Goal: Task Accomplishment & Management: Use online tool/utility

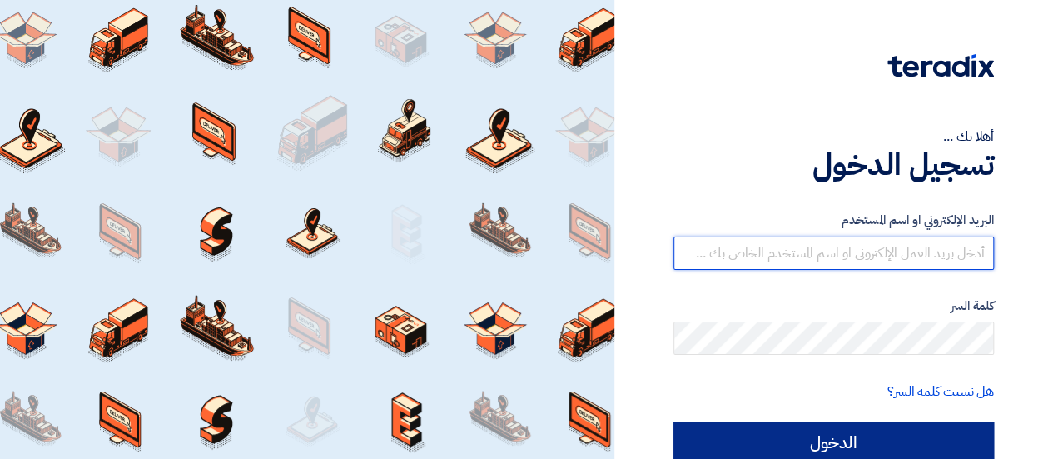
type input "[EMAIL_ADDRESS][DOMAIN_NAME]"
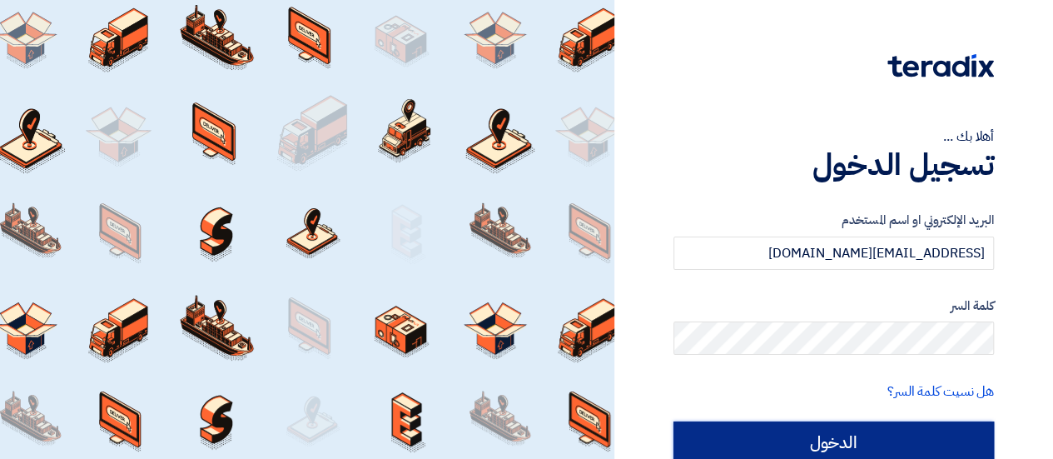
click at [726, 423] on input "الدخول" at bounding box center [834, 442] width 321 height 42
type input "Sign in"
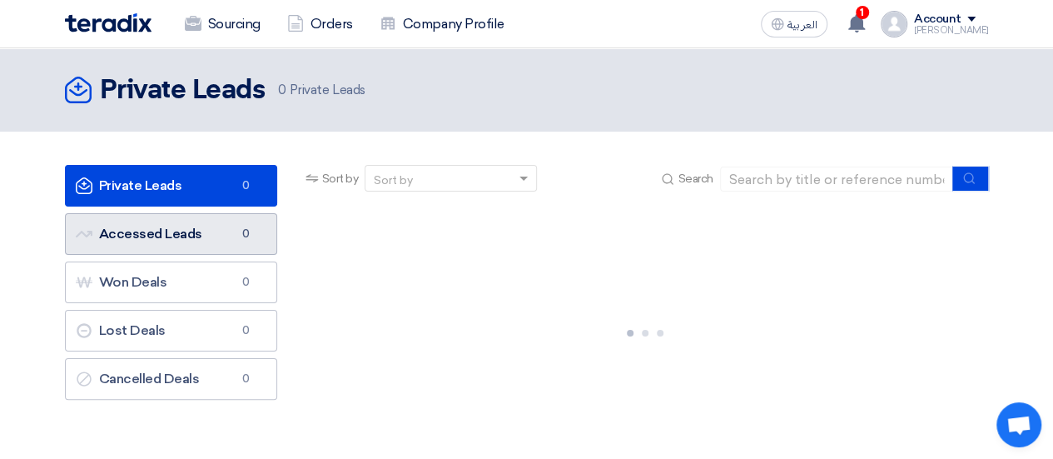
click at [217, 244] on link "Accessed Leads Accessed Leads 0" at bounding box center [171, 234] width 212 height 42
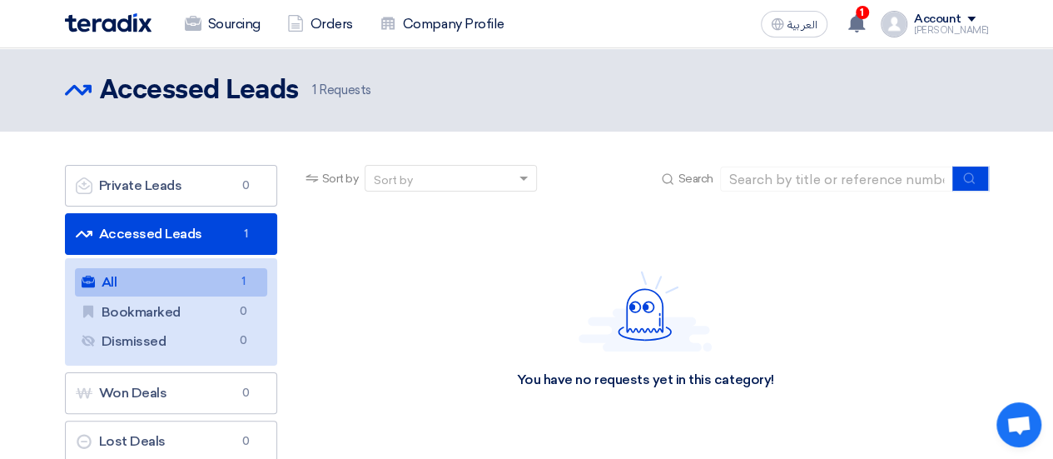
click at [212, 278] on link "All All 1" at bounding box center [171, 282] width 192 height 28
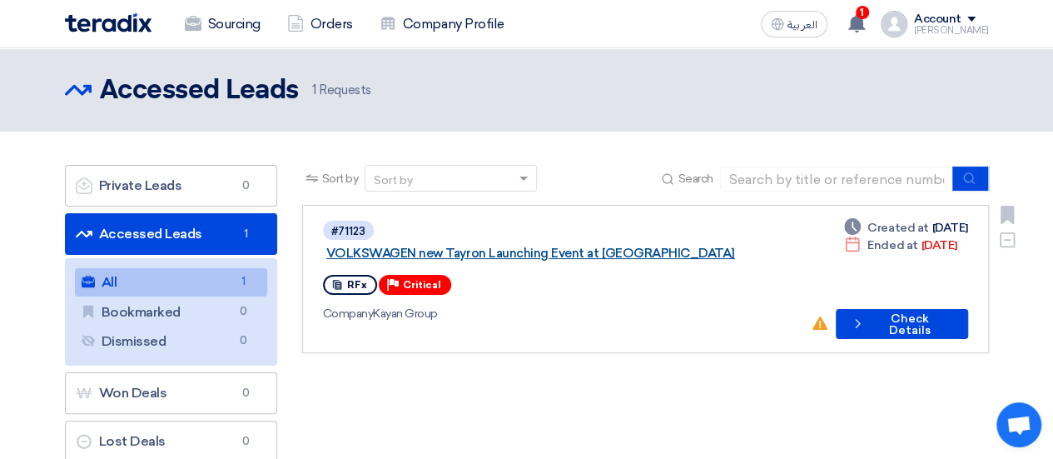
click at [539, 246] on link "VOLKSWAGEN new Tayron Launching Event at [GEOGRAPHIC_DATA]" at bounding box center [534, 253] width 416 height 15
